Goal: Task Accomplishment & Management: Manage account settings

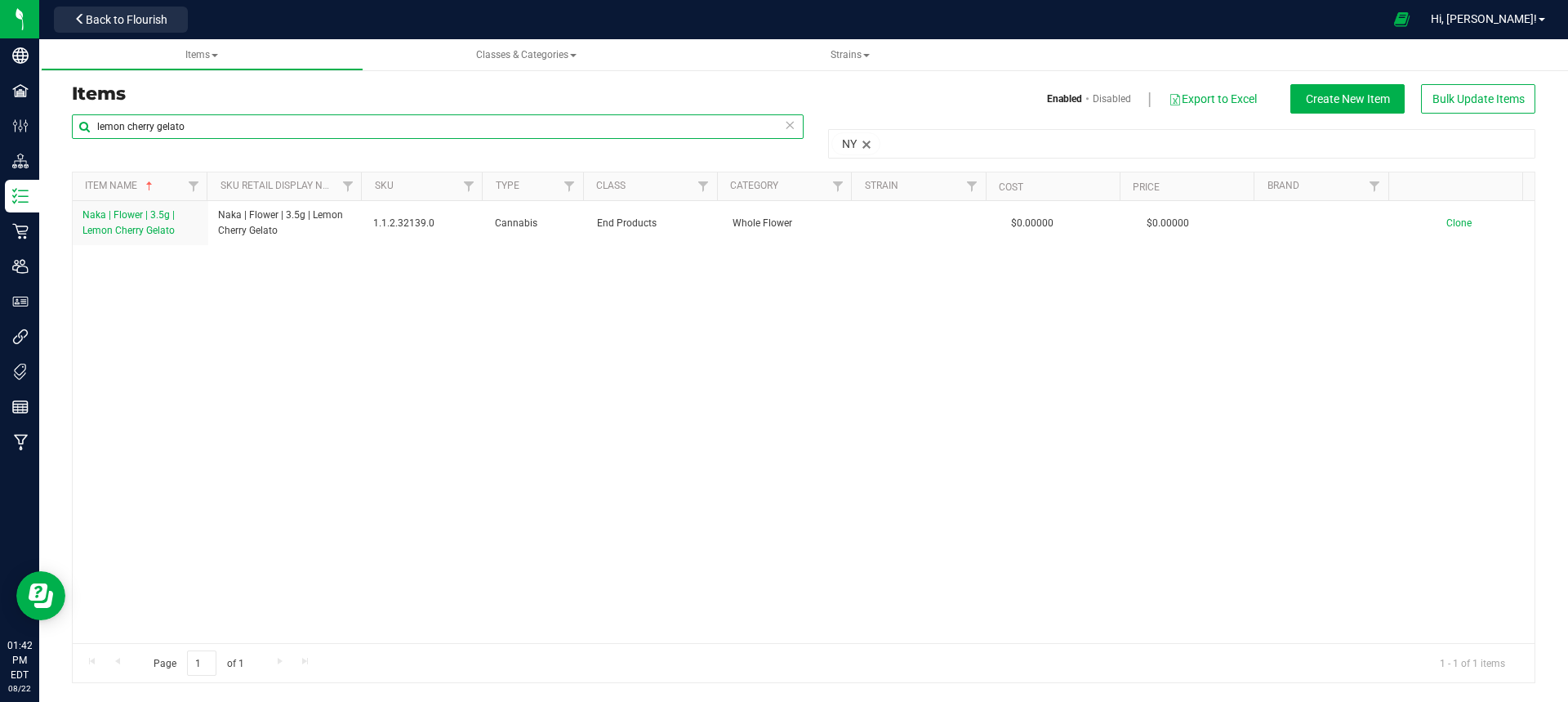
click at [643, 134] on input "lemon cherry gelato" at bounding box center [438, 126] width 732 height 25
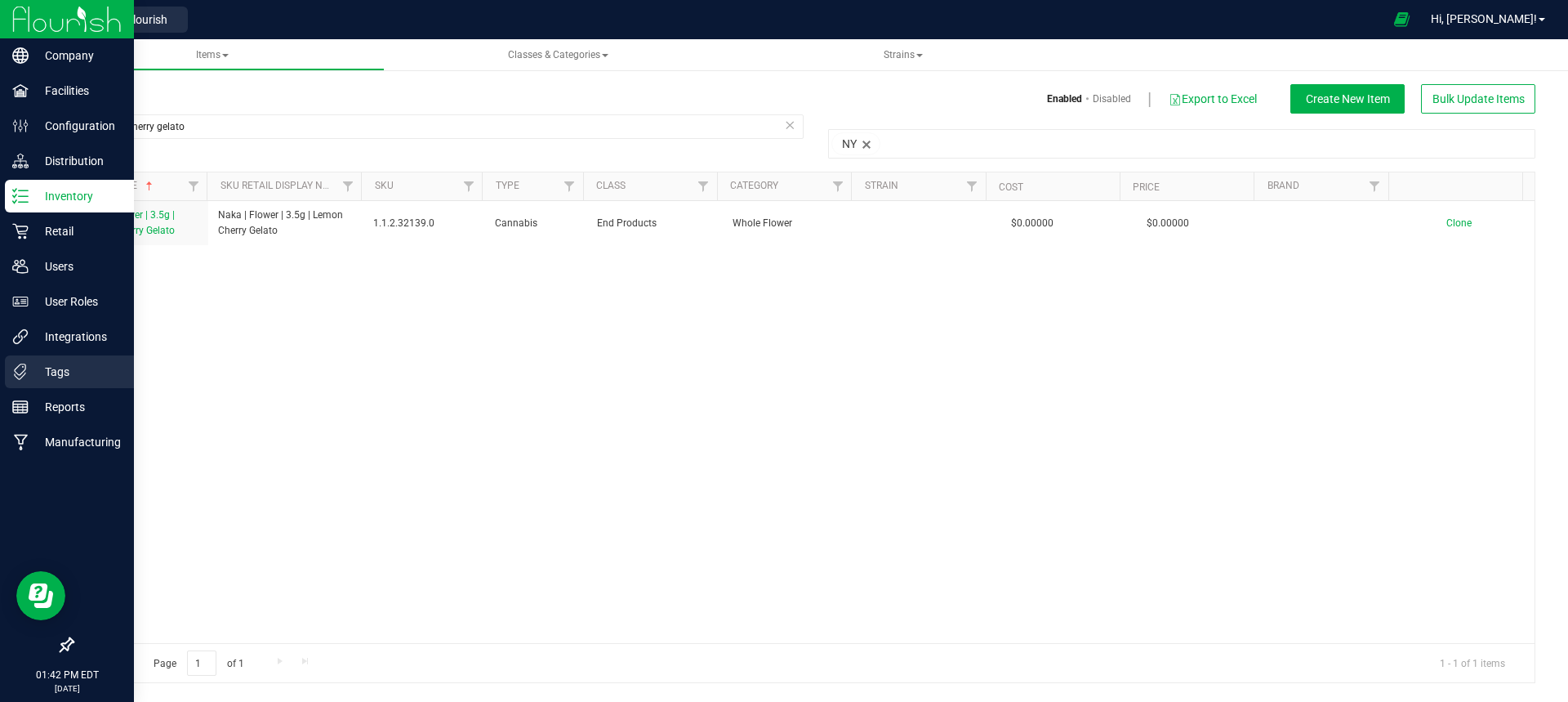
click at [42, 359] on div "Tags" at bounding box center [69, 372] width 129 height 33
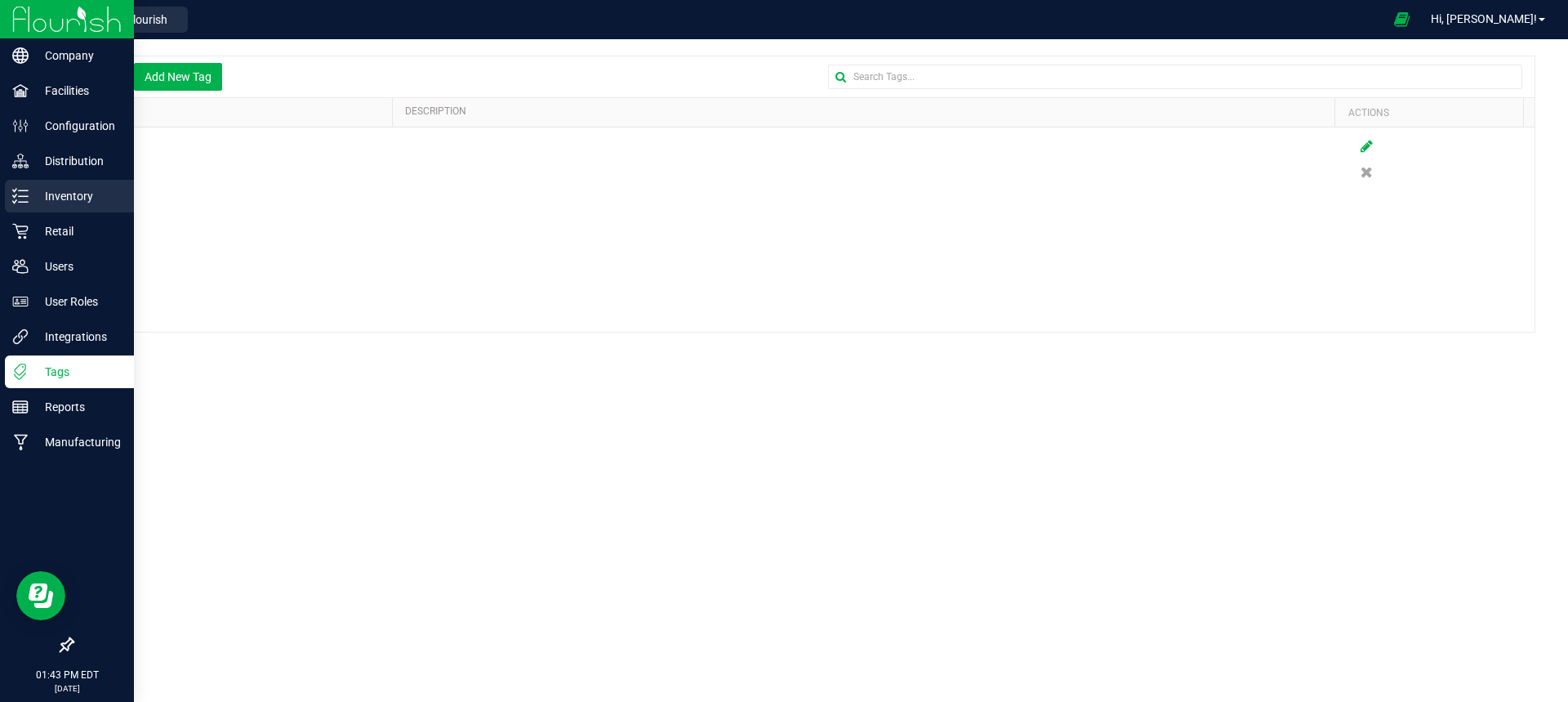
click at [77, 195] on p "Inventory" at bounding box center [78, 196] width 98 height 20
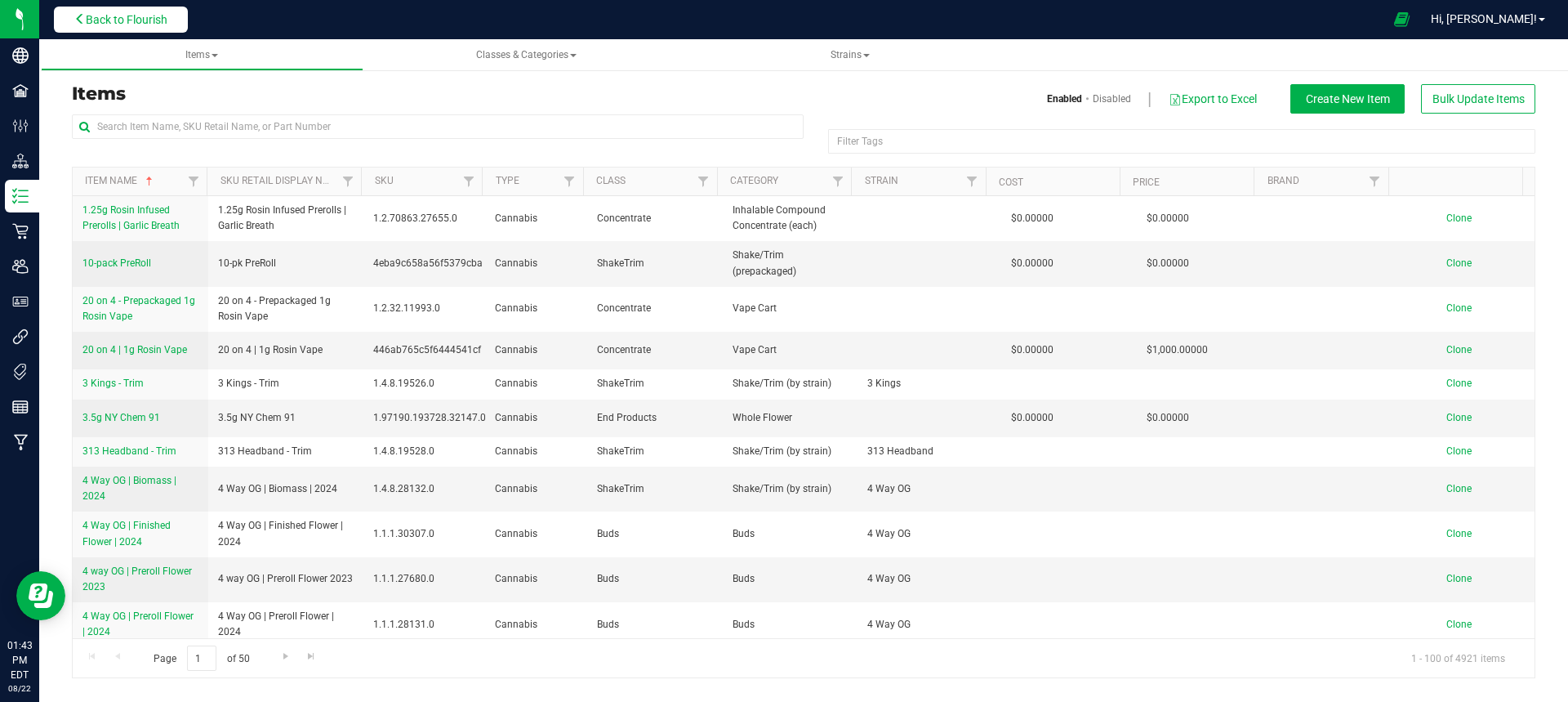
click at [132, 25] on span "Back to Flourish" at bounding box center [127, 20] width 82 height 13
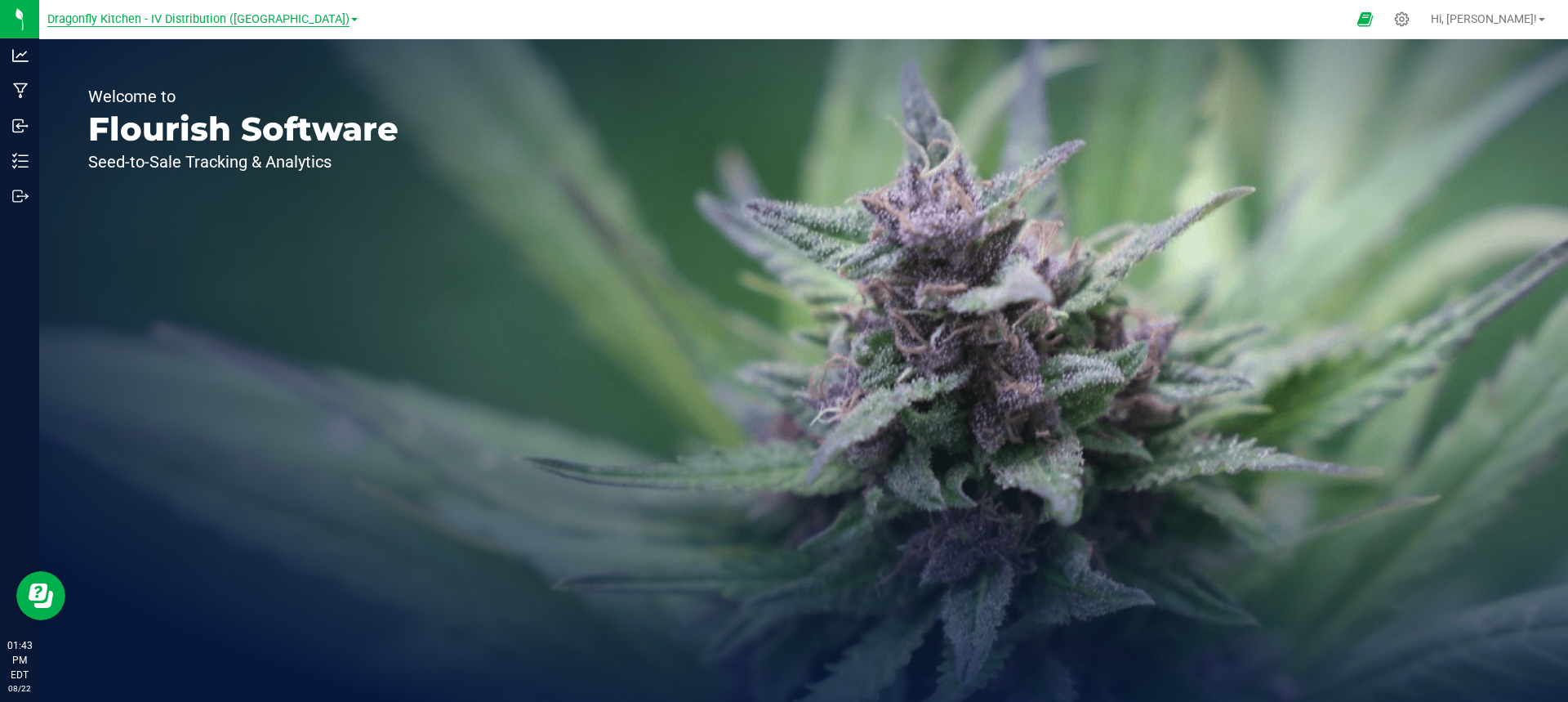
click at [248, 21] on span "Dragonfly Kitchen - IV Distribution ([GEOGRAPHIC_DATA])" at bounding box center [198, 20] width 302 height 15
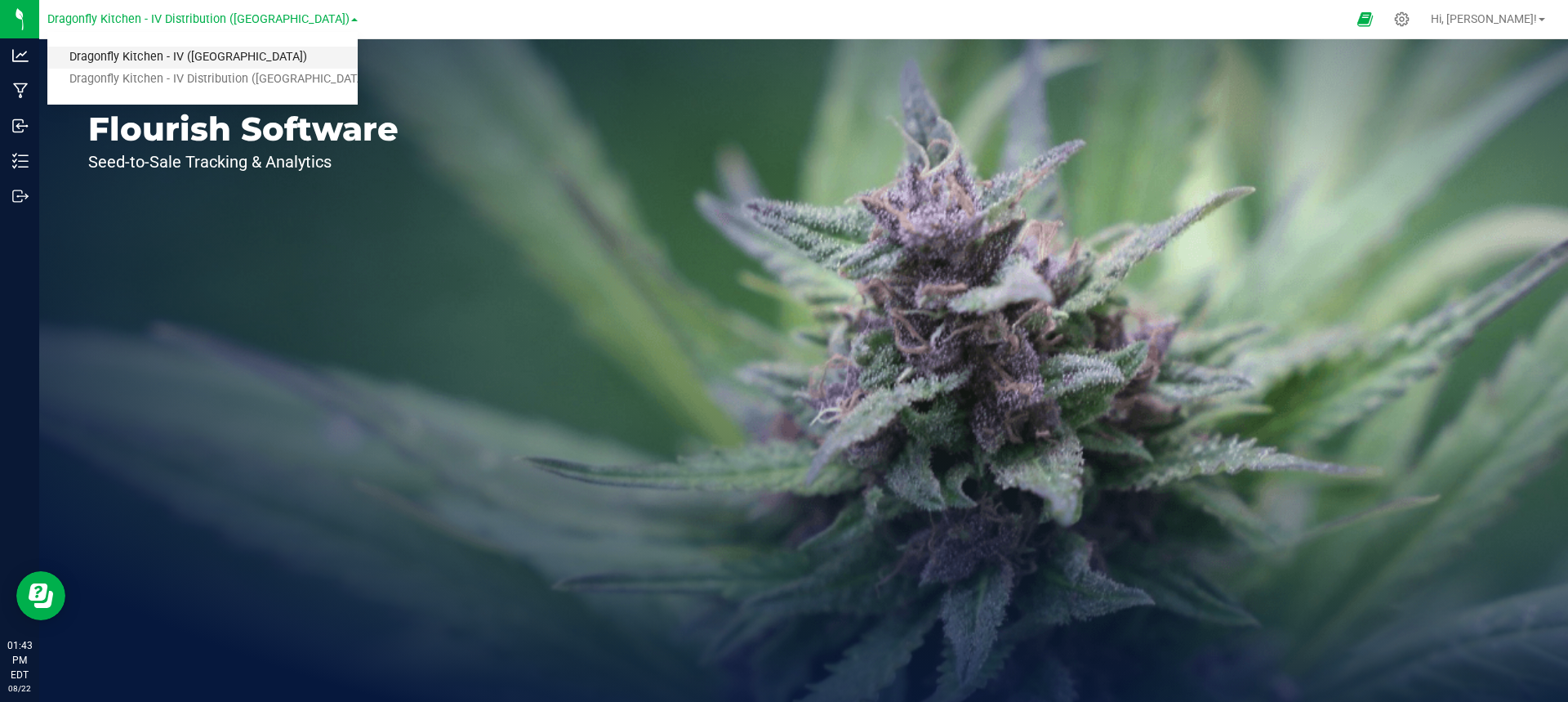
click at [237, 62] on link "Dragonfly Kitchen - IV ([GEOGRAPHIC_DATA])" at bounding box center [202, 57] width 311 height 22
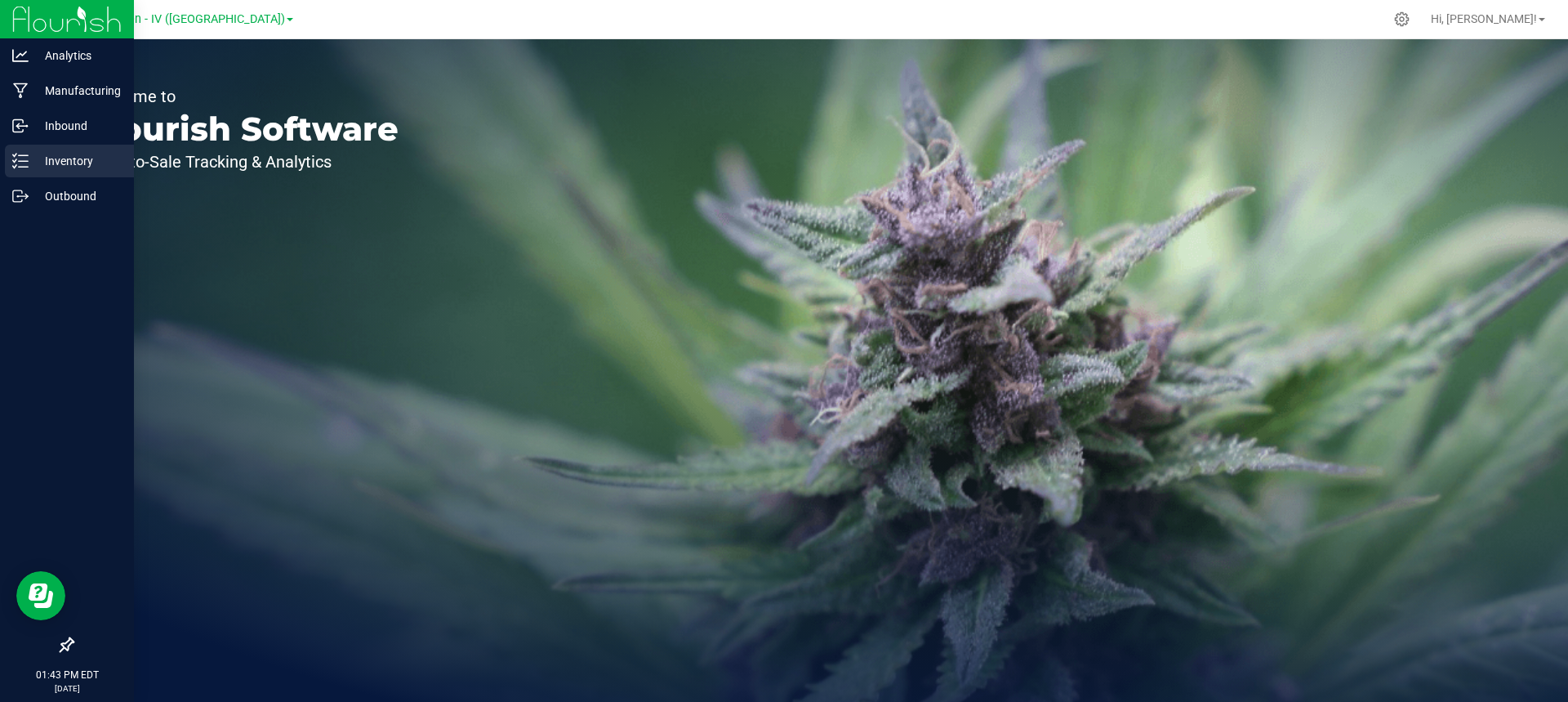
click at [69, 159] on p "Inventory" at bounding box center [78, 161] width 98 height 20
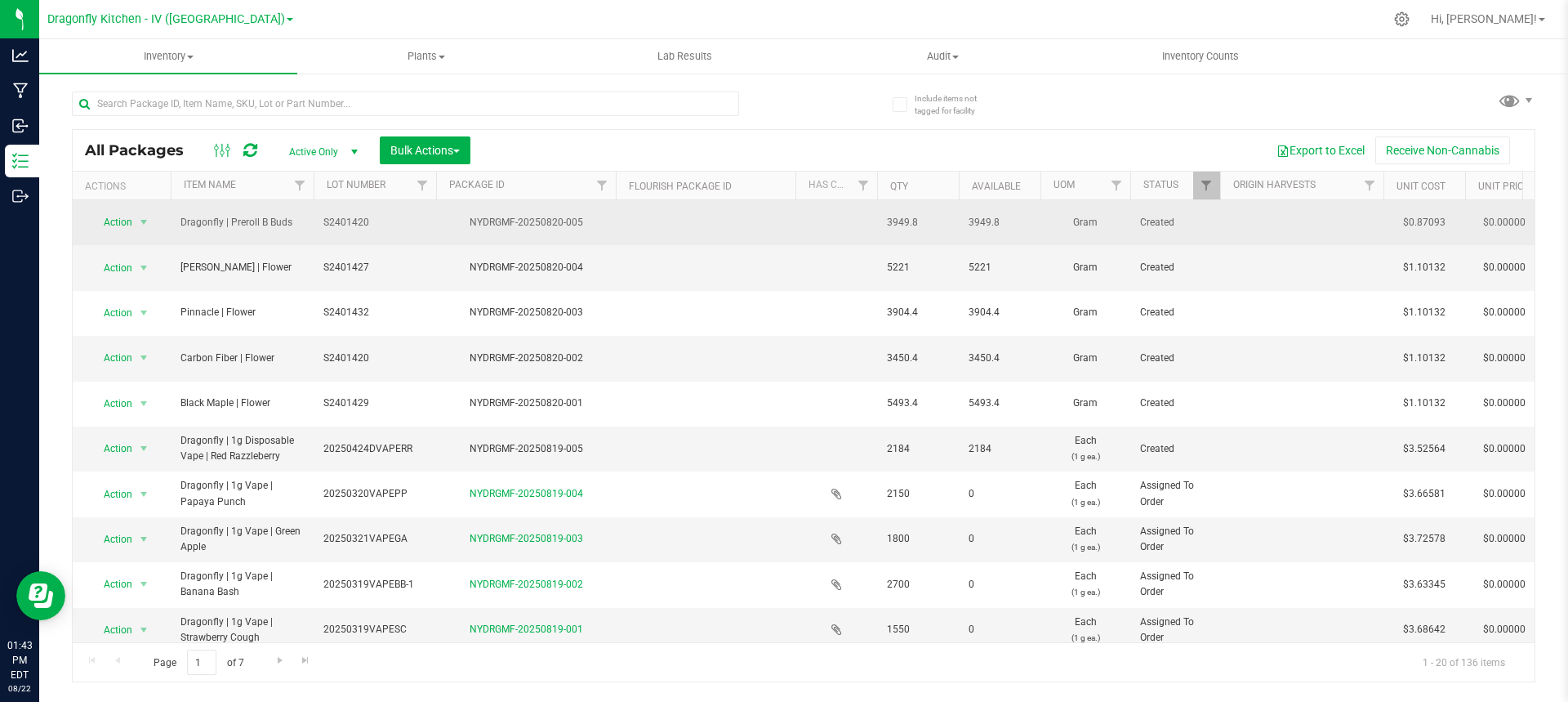
click at [424, 226] on span "S2401420" at bounding box center [375, 222] width 103 height 16
click at [762, 137] on div "Export to Excel Receive Non-Cannabis" at bounding box center [1002, 150] width 1039 height 28
click at [904, 105] on icon at bounding box center [899, 105] width 11 height 0
click at [0, 0] on input "Include items not tagged for facility" at bounding box center [0, 0] width 0 height 0
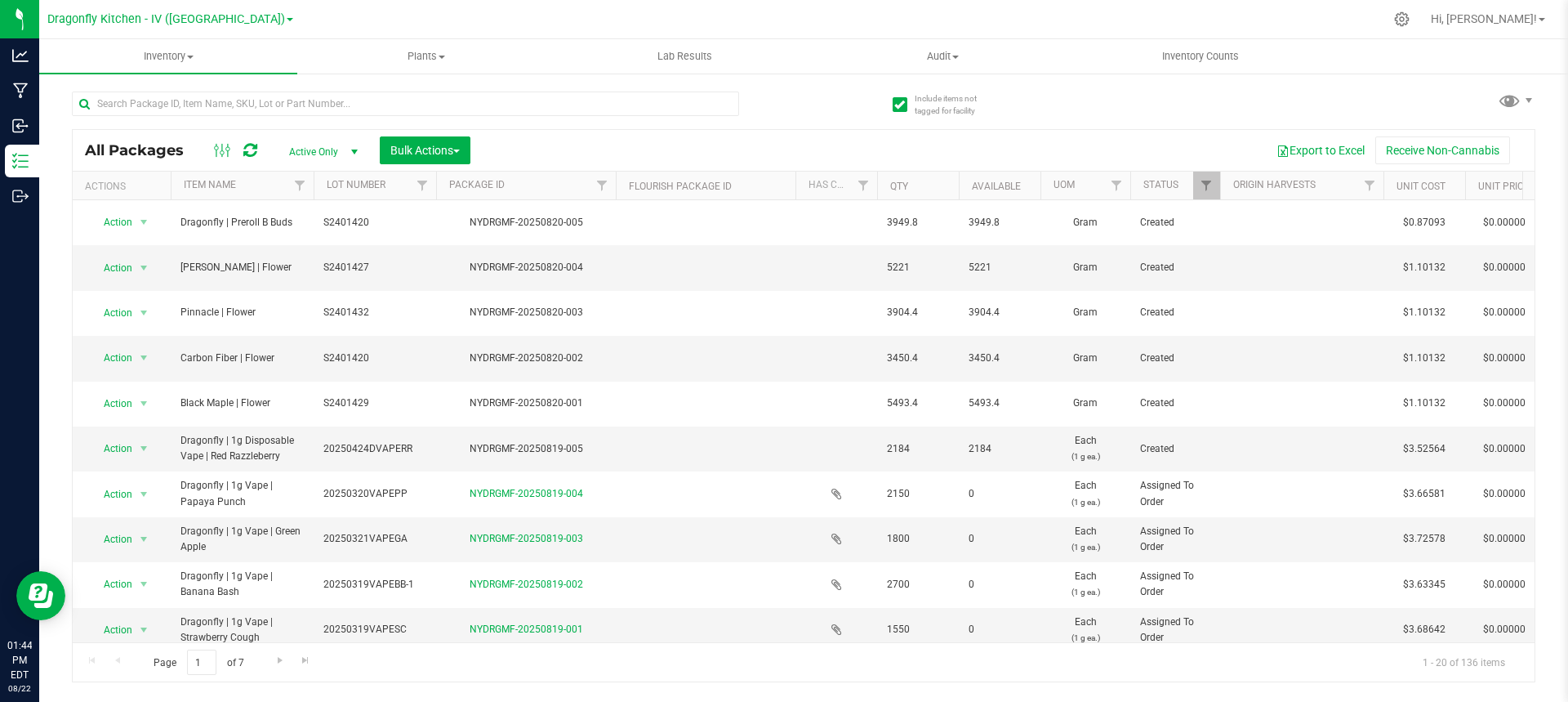
click at [904, 105] on icon at bounding box center [899, 105] width 11 height 0
click at [0, 0] on input "Include items not tagged for facility" at bounding box center [0, 0] width 0 height 0
click at [175, 65] on uib-tab-heading "Inventory All packages All inventory Waste log Create inventory" at bounding box center [168, 57] width 258 height 34
click at [304, 47] on uib-tab-heading "Plants All plants Waste log" at bounding box center [426, 57] width 257 height 33
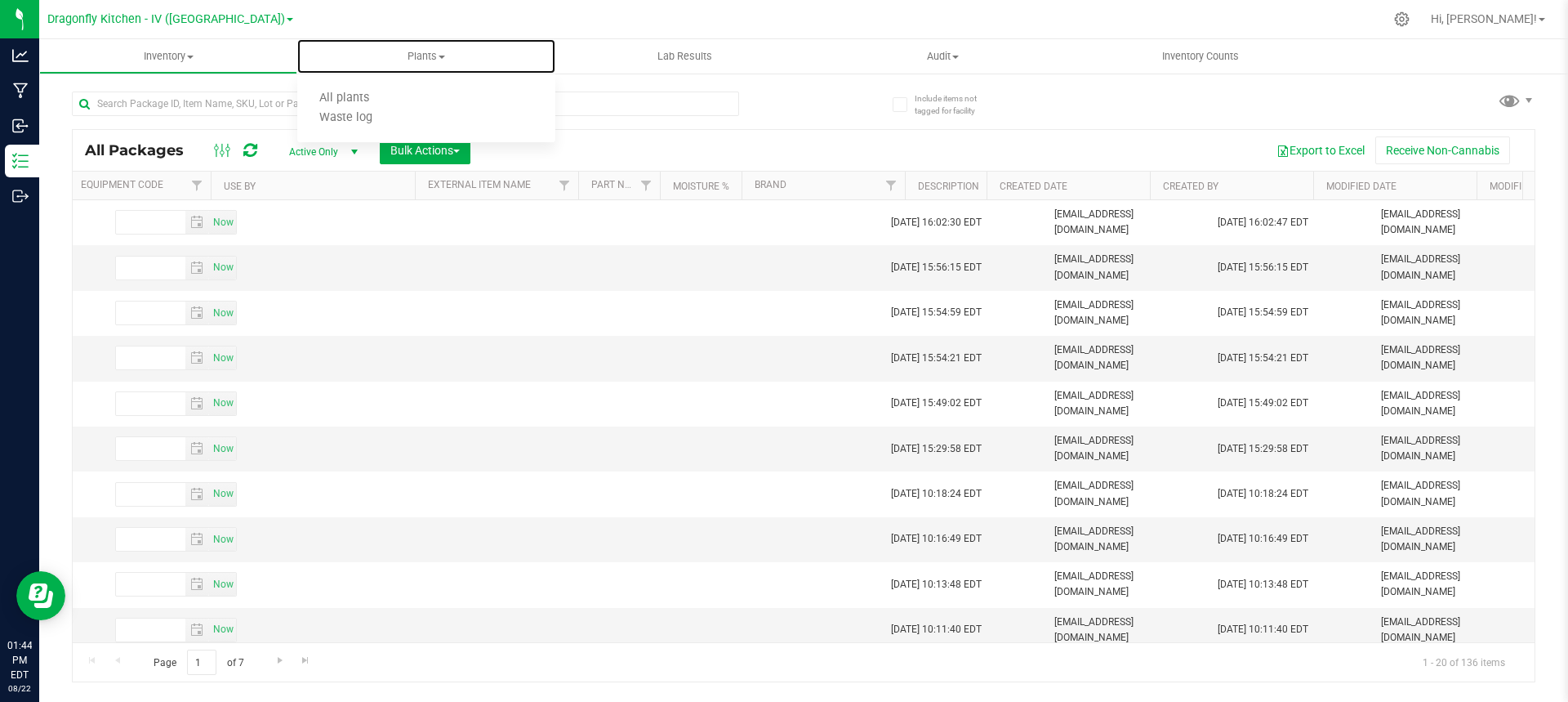
scroll to position [0, 6758]
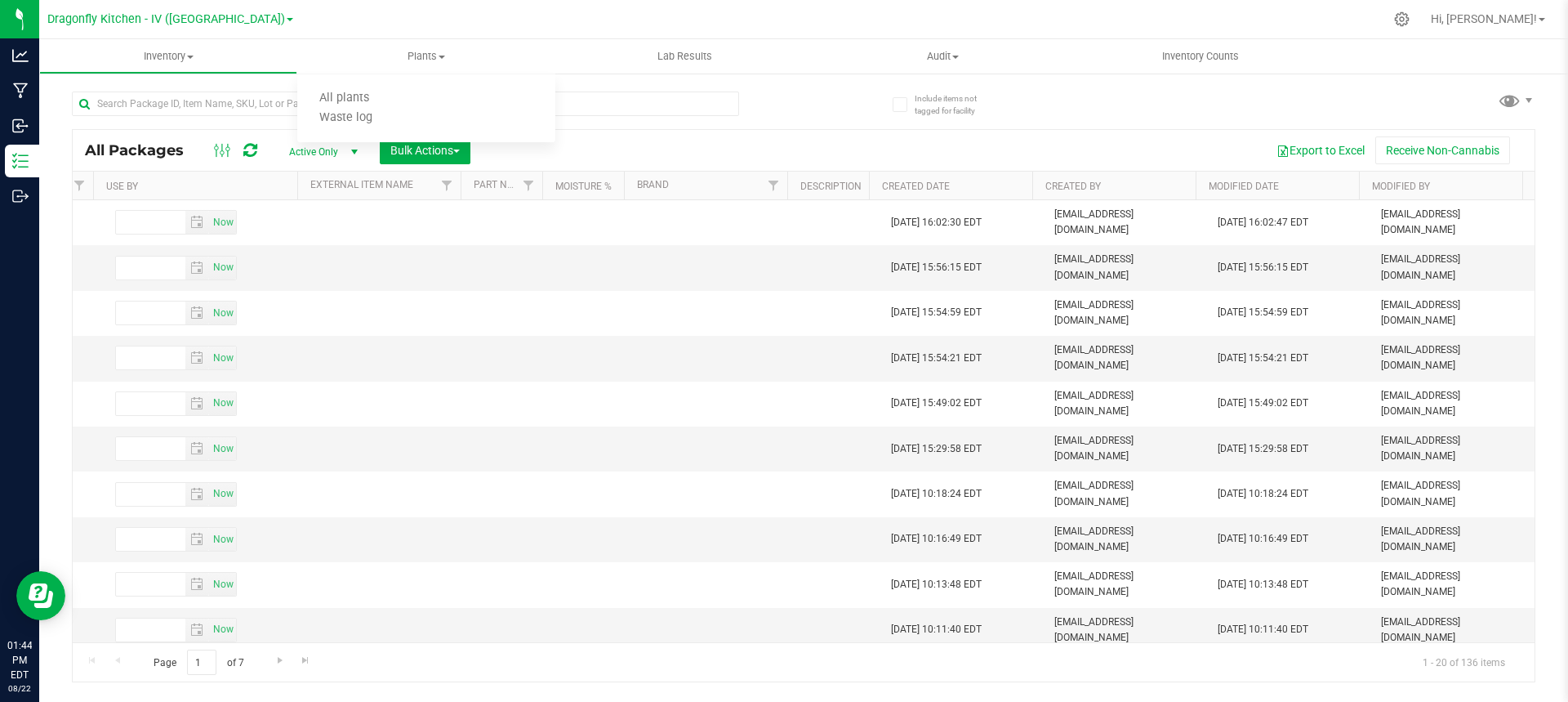
click at [1567, 668] on div "Inventory All packages All inventory Waste log Create inventory Plants All plan…" at bounding box center [803, 371] width 1529 height 663
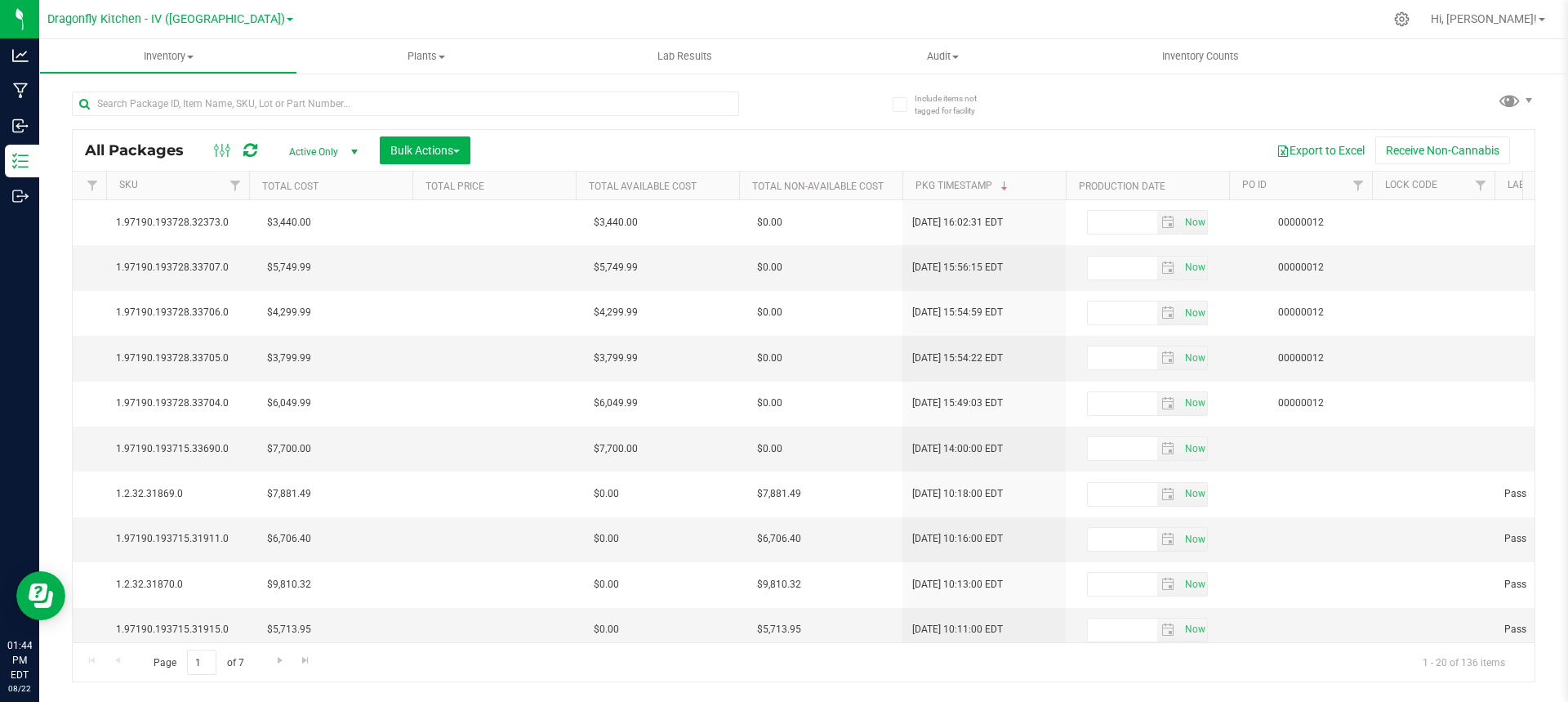
scroll to position [0, 0]
